Goal: Communication & Community: Answer question/provide support

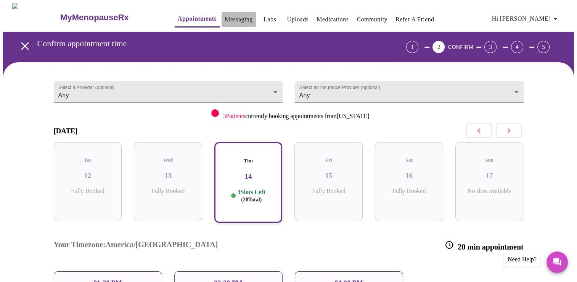
click at [225, 17] on link "Messaging" at bounding box center [239, 19] width 28 height 11
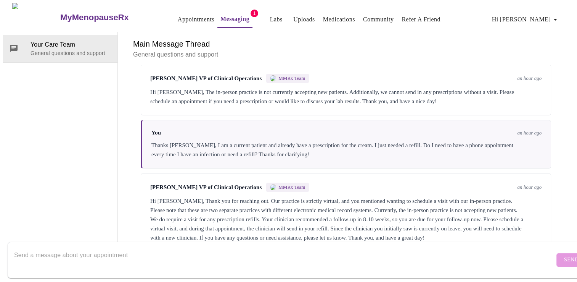
scroll to position [270, 0]
click at [310, 247] on textarea "Send a message about your appointment" at bounding box center [284, 259] width 541 height 24
type textarea "Thank you for explaining all this information! I will make a new appointment as…"
click at [564, 255] on span "Send" at bounding box center [571, 260] width 14 height 10
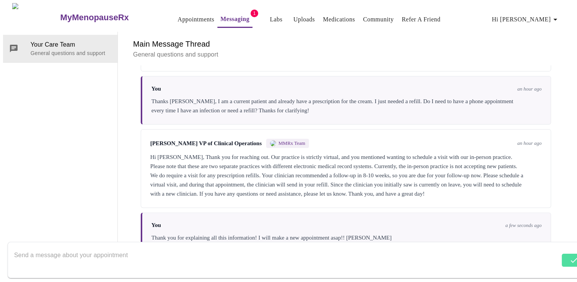
scroll to position [316, 0]
